Goal: Task Accomplishment & Management: Manage account settings

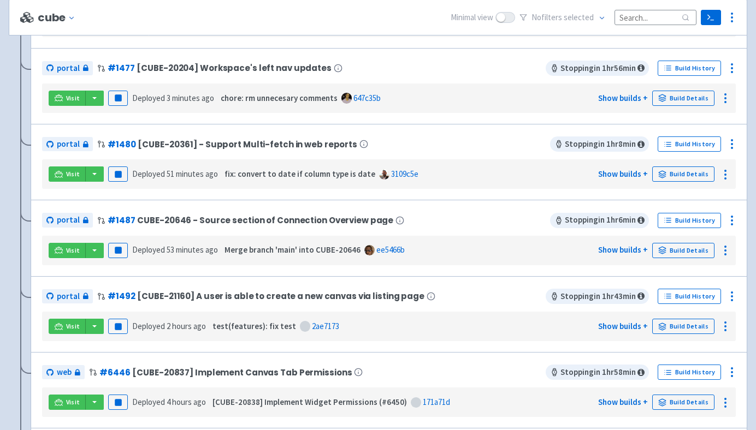
scroll to position [318, 0]
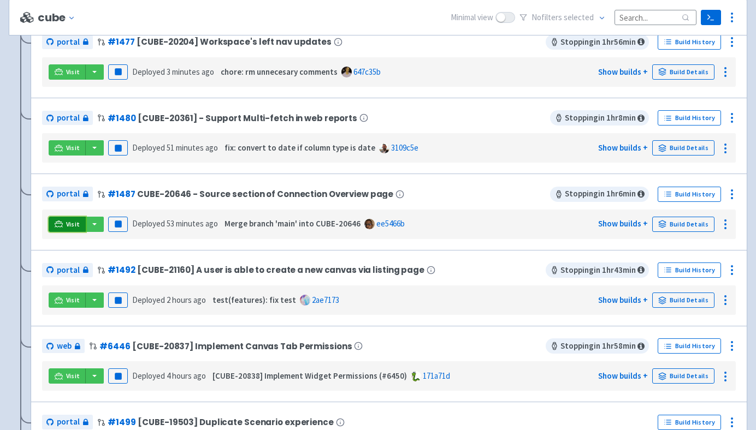
click at [68, 220] on link "Visit" at bounding box center [67, 224] width 37 height 15
click at [63, 227] on link "Visit" at bounding box center [67, 224] width 37 height 15
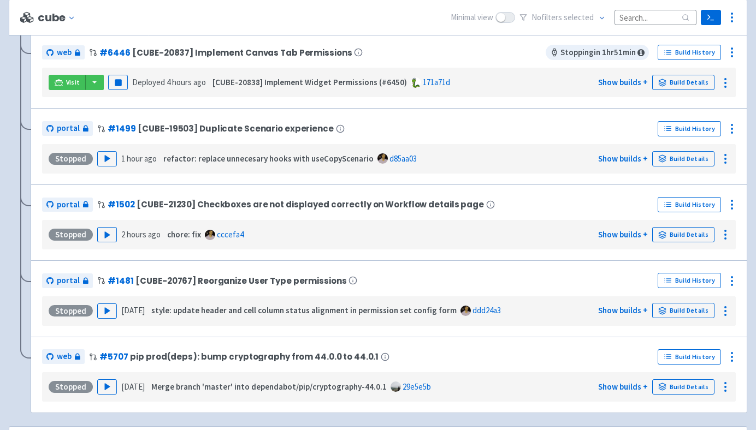
scroll to position [298, 0]
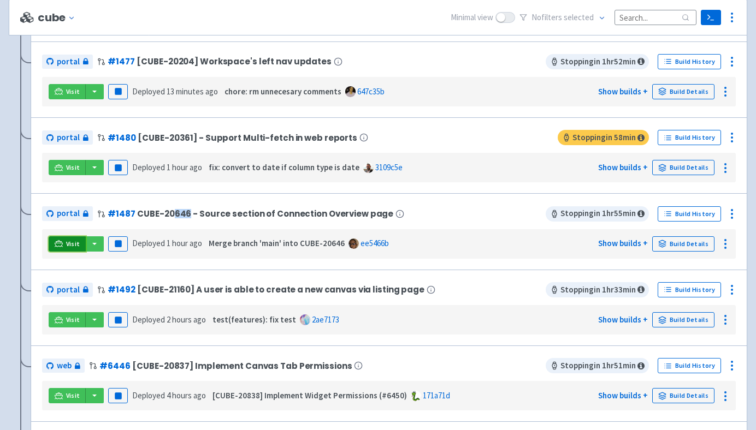
click at [50, 250] on link "Visit" at bounding box center [67, 243] width 37 height 15
click at [730, 216] on icon at bounding box center [731, 214] width 13 height 13
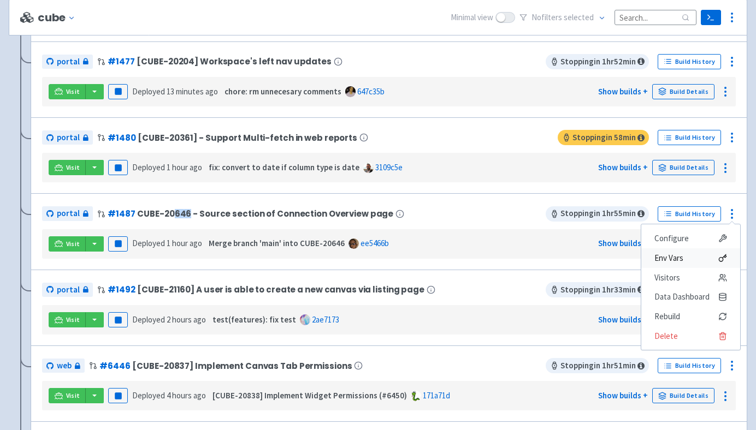
click at [692, 264] on span "Env Vars" at bounding box center [690, 258] width 73 height 15
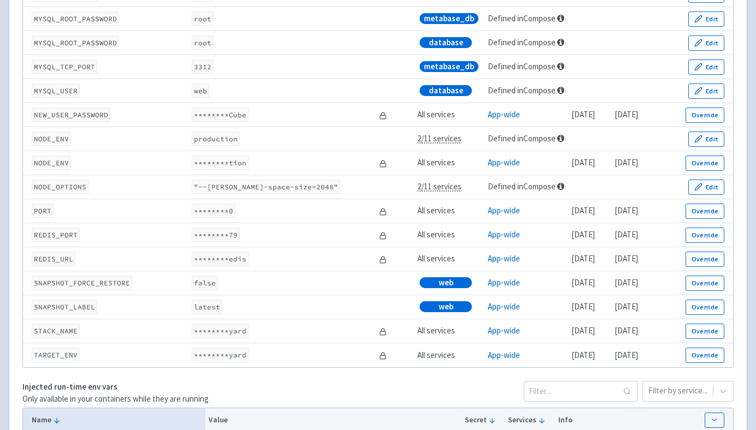
scroll to position [1567, 0]
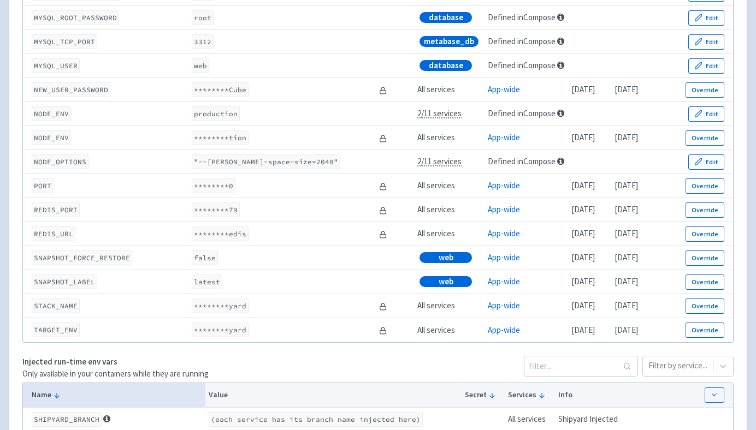
click at [230, 264] on td "false" at bounding box center [282, 258] width 188 height 24
click at [201, 265] on code "false" at bounding box center [205, 258] width 26 height 15
click at [259, 270] on td "false" at bounding box center [282, 258] width 188 height 24
click at [294, 266] on td "false" at bounding box center [282, 258] width 188 height 24
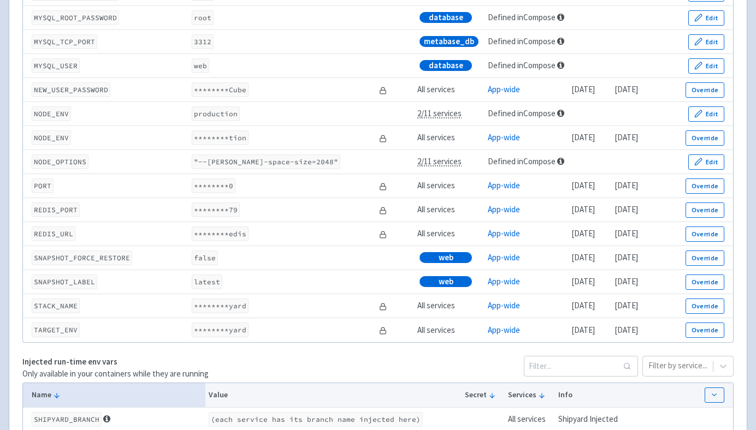
click at [234, 269] on td "false" at bounding box center [282, 258] width 188 height 24
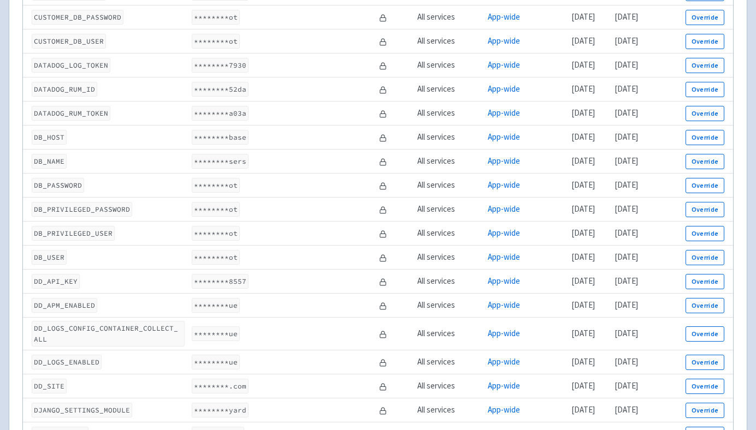
scroll to position [0, 0]
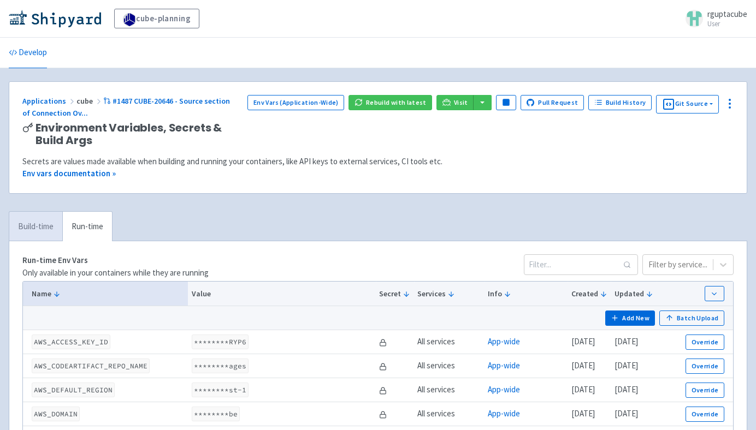
click at [46, 221] on link "Build-time" at bounding box center [35, 227] width 53 height 30
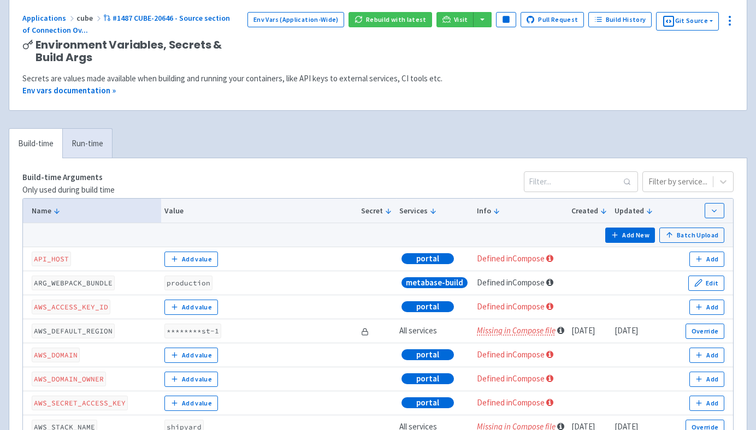
scroll to position [45, 0]
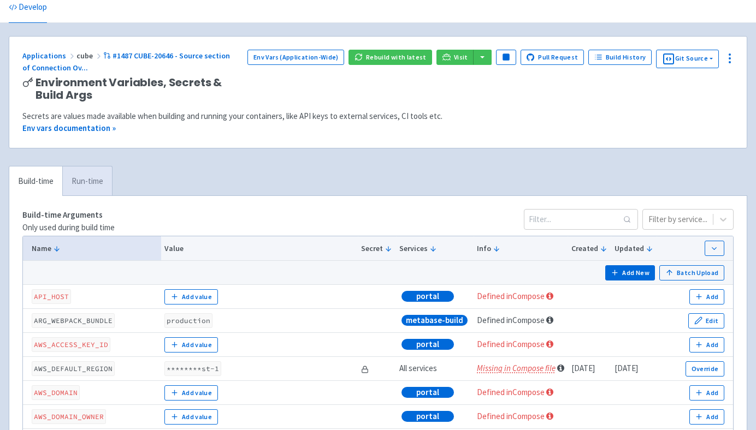
click at [93, 184] on link "Run-time" at bounding box center [87, 182] width 50 height 30
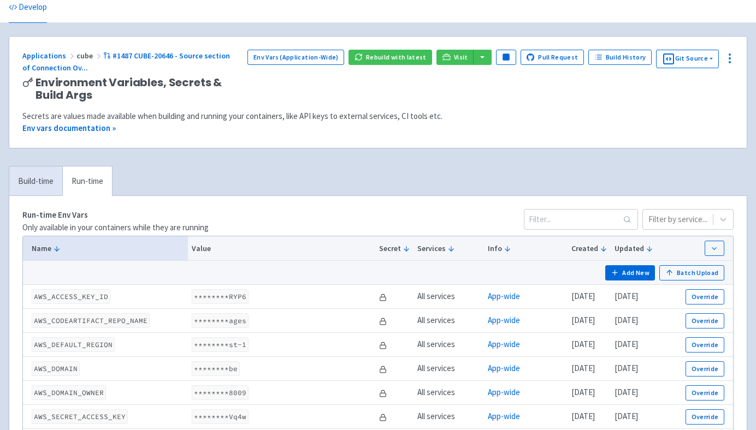
scroll to position [1620, 0]
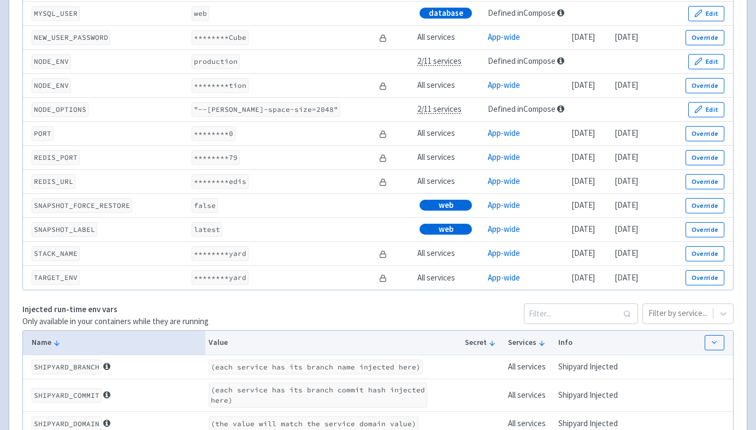
click at [217, 217] on td "false" at bounding box center [282, 206] width 188 height 24
click at [696, 214] on button "Override" at bounding box center [704, 205] width 39 height 15
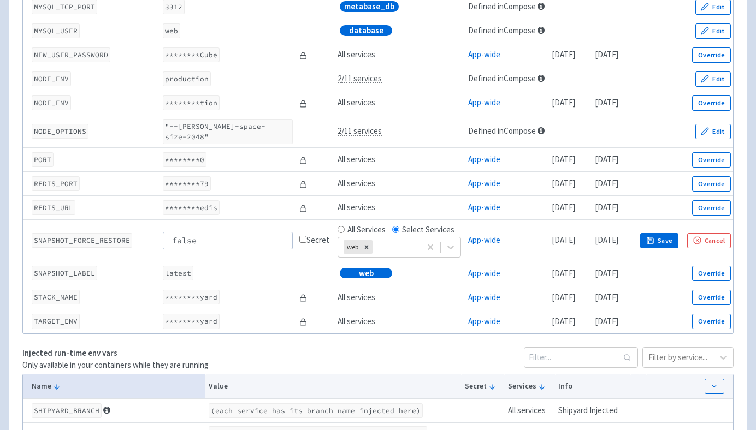
scroll to position [1646, 0]
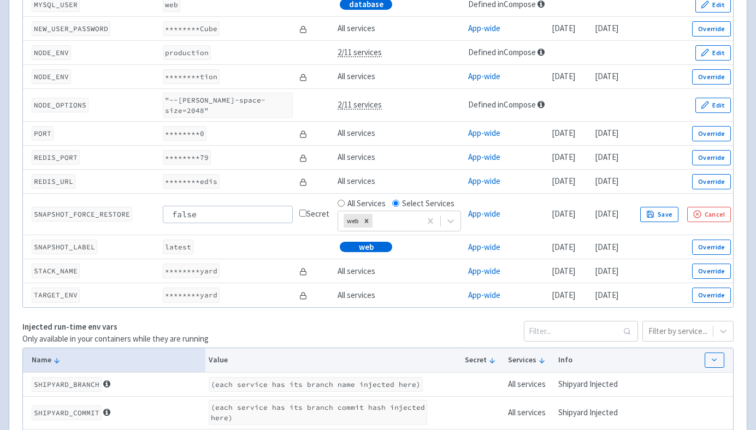
click at [259, 212] on input "false" at bounding box center [227, 214] width 129 height 17
type input "true"
click at [654, 217] on icon "button" at bounding box center [650, 214] width 8 height 8
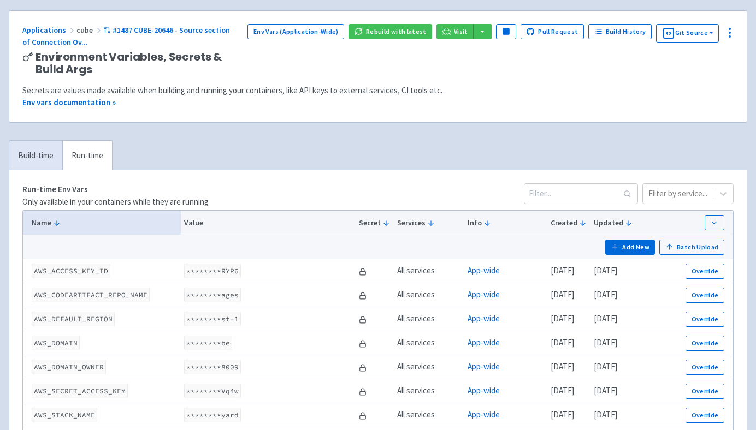
scroll to position [0, 0]
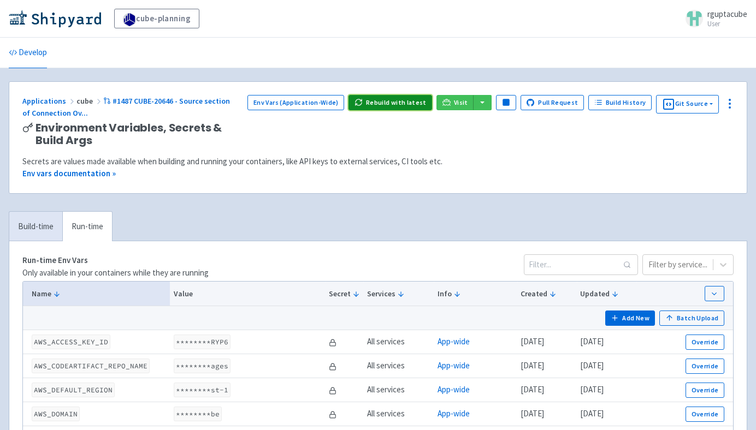
click at [427, 99] on button "Rebuild with latest" at bounding box center [390, 102] width 84 height 15
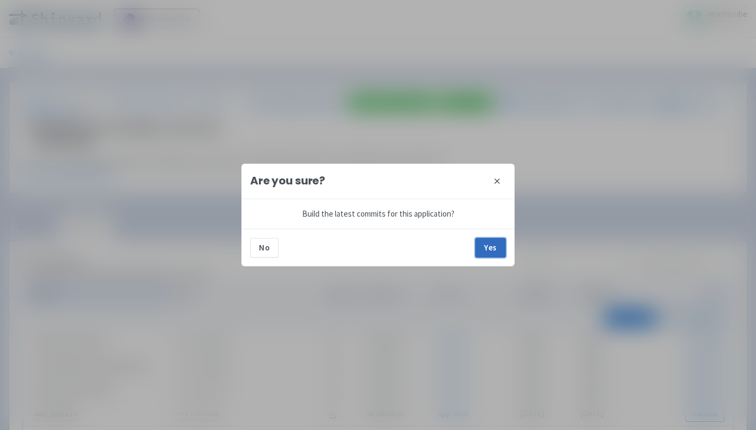
click at [488, 247] on button "Yes" at bounding box center [490, 248] width 31 height 20
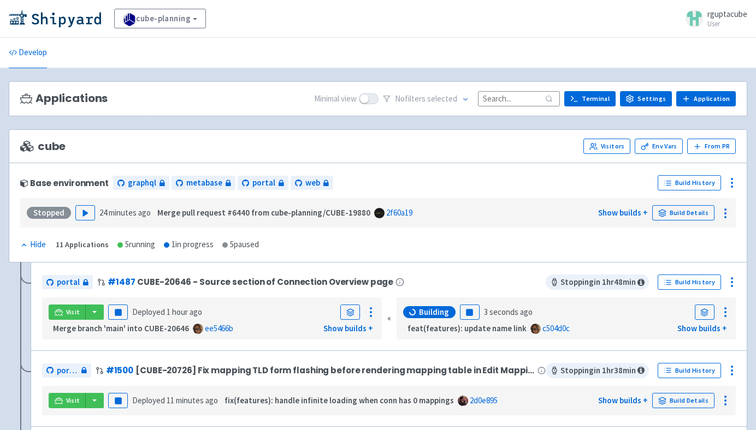
scroll to position [17, 0]
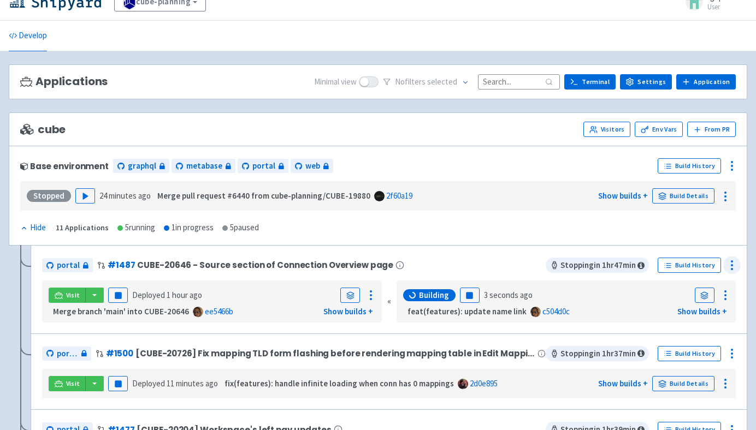
click at [730, 266] on icon at bounding box center [731, 265] width 13 height 13
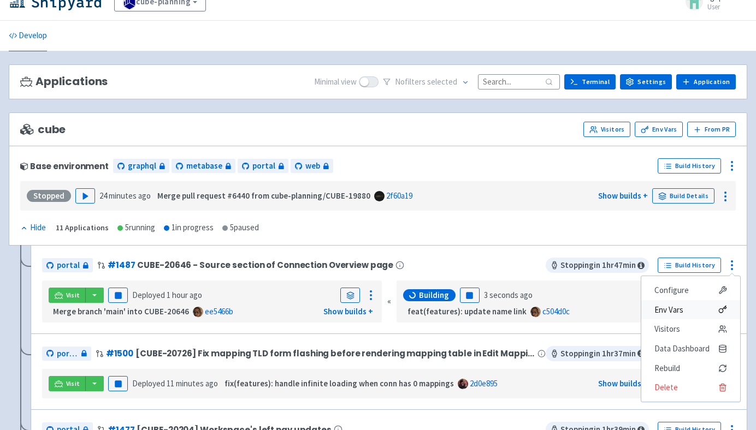
click at [683, 313] on span "Env Vars" at bounding box center [668, 310] width 29 height 15
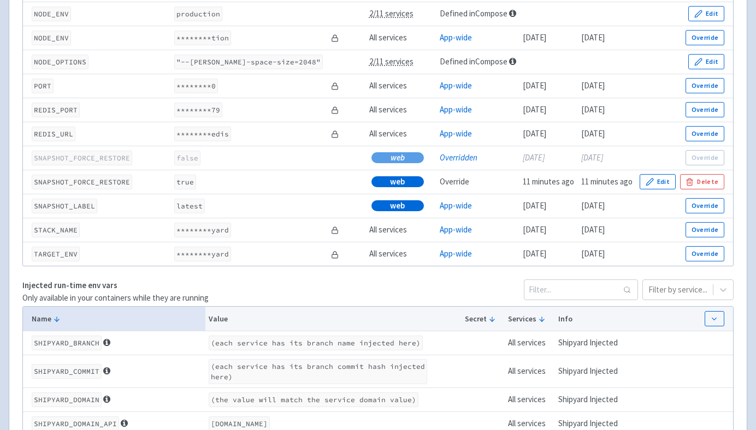
scroll to position [1685, 0]
click at [660, 190] on button "Edit" at bounding box center [658, 181] width 36 height 15
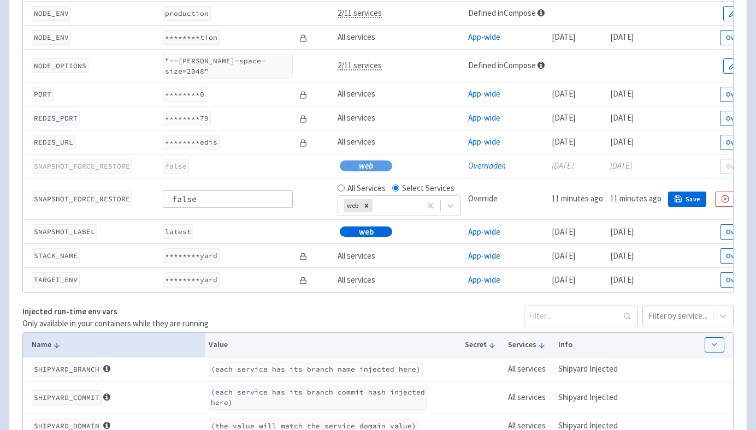
type input "false"
click at [694, 198] on button "Save" at bounding box center [687, 199] width 38 height 15
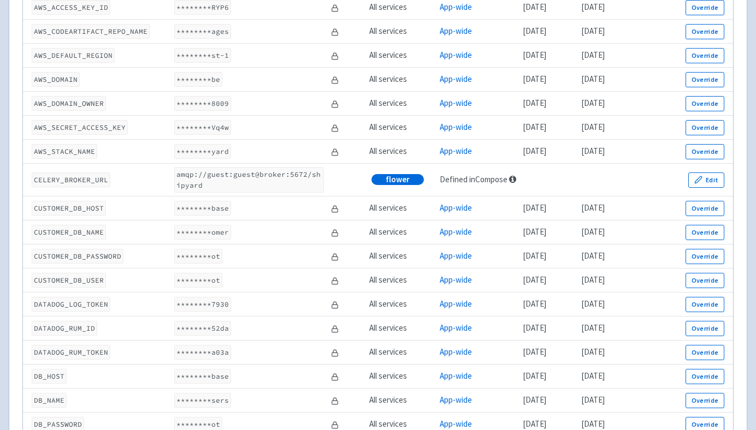
scroll to position [0, 0]
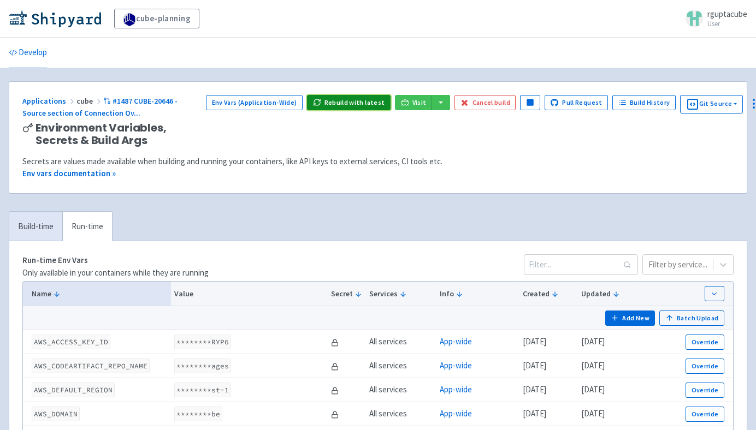
click at [376, 106] on button "Rebuild with latest" at bounding box center [349, 102] width 84 height 15
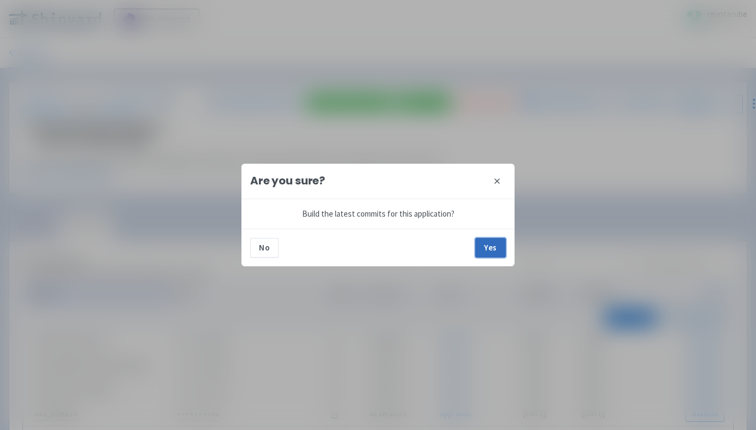
click at [490, 246] on button "Yes" at bounding box center [490, 248] width 31 height 20
